Goal: Transaction & Acquisition: Purchase product/service

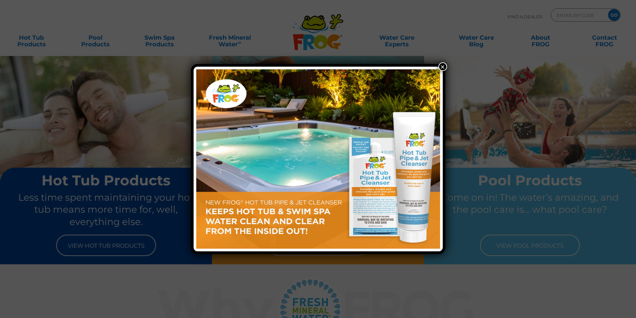
click at [441, 68] on button "×" at bounding box center [443, 66] width 9 height 9
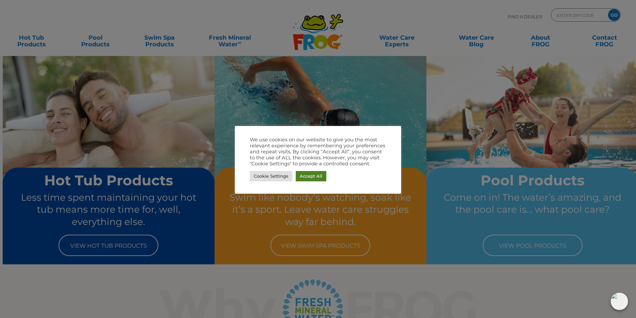
click at [312, 178] on link "Accept All" at bounding box center [311, 176] width 31 height 10
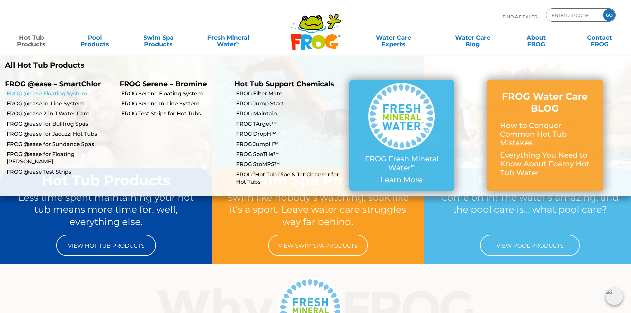
click at [46, 93] on link "FROG @ease Floating System" at bounding box center [61, 93] width 108 height 7
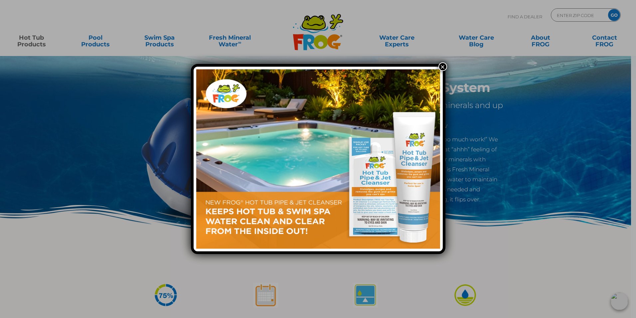
click at [444, 67] on button "×" at bounding box center [443, 66] width 9 height 9
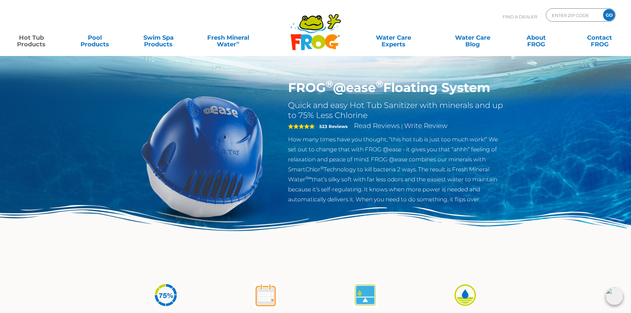
click at [28, 38] on link "Hot Tub Products" at bounding box center [32, 37] width 50 height 13
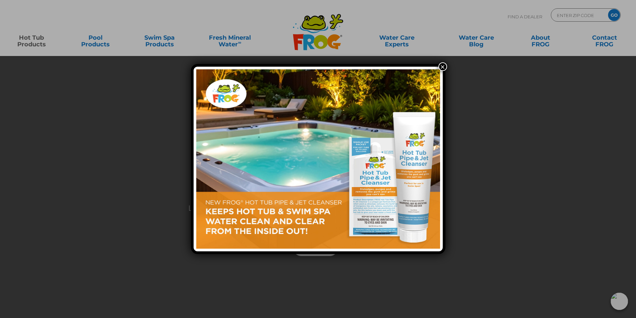
click at [444, 66] on button "×" at bounding box center [443, 66] width 9 height 9
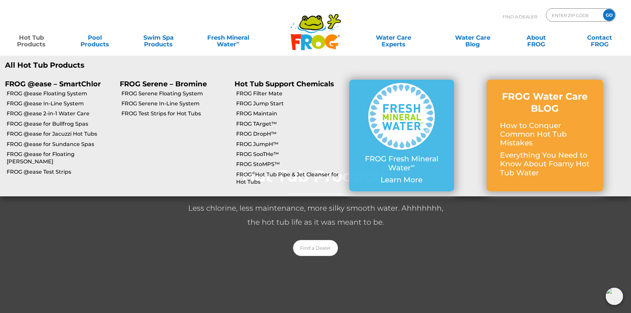
click at [22, 40] on link "Hot Tub Products" at bounding box center [32, 37] width 50 height 13
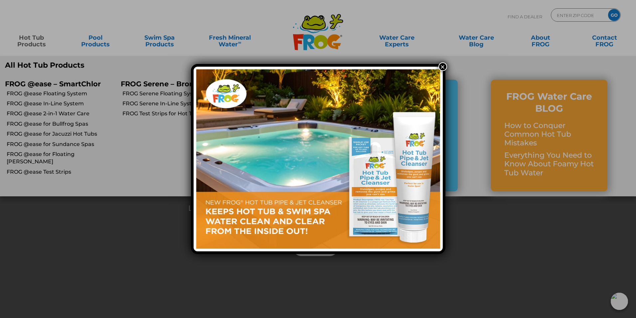
click at [441, 67] on button "×" at bounding box center [443, 66] width 9 height 9
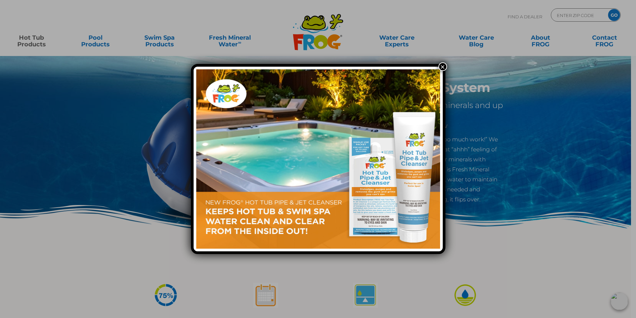
click at [443, 66] on button "×" at bounding box center [443, 66] width 9 height 9
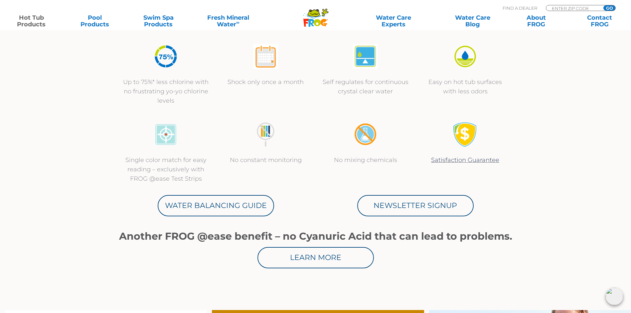
scroll to position [333, 0]
